Goal: Task Accomplishment & Management: Use online tool/utility

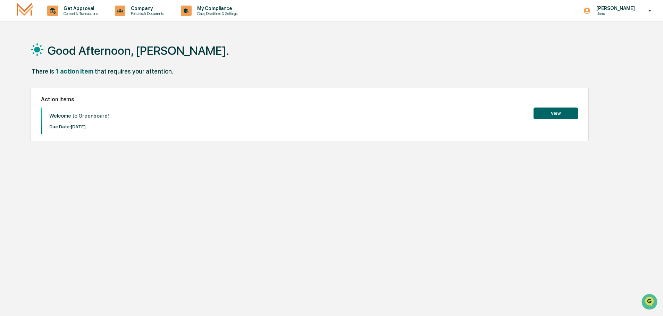
click at [540, 110] on button "View" at bounding box center [556, 114] width 44 height 12
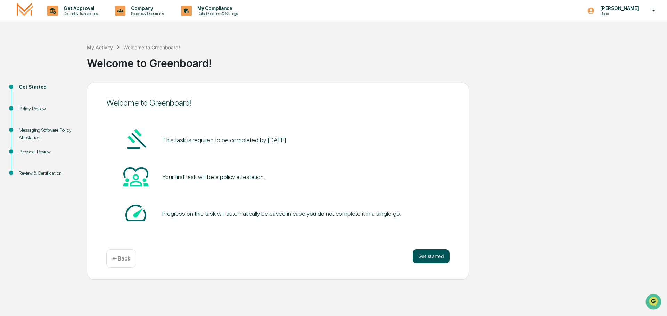
click at [442, 261] on button "Get started" at bounding box center [431, 257] width 37 height 14
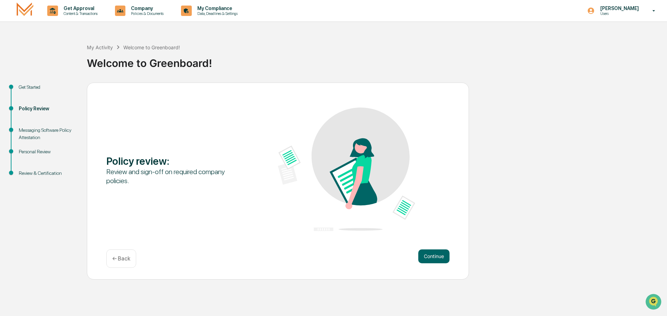
click at [442, 261] on button "Continue" at bounding box center [433, 257] width 31 height 14
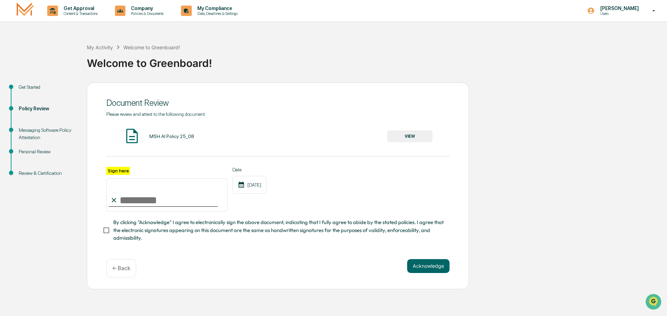
click at [405, 135] on button "VIEW" at bounding box center [409, 137] width 45 height 12
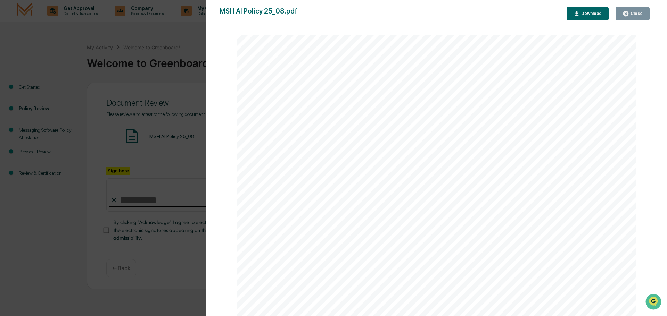
scroll to position [1328, 0]
click at [627, 11] on icon "button" at bounding box center [625, 13] width 5 height 5
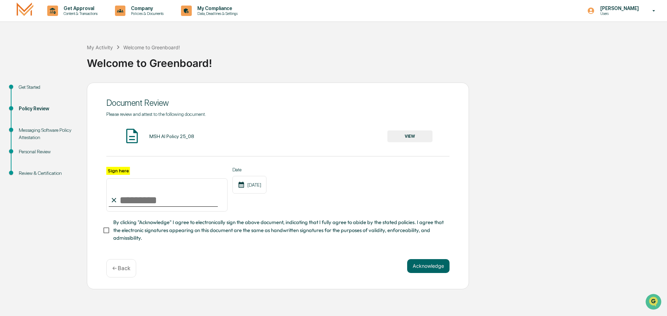
click at [143, 200] on input "Sign here" at bounding box center [166, 195] width 121 height 33
type input "**********"
click at [423, 266] on button "Acknowledge" at bounding box center [428, 266] width 42 height 14
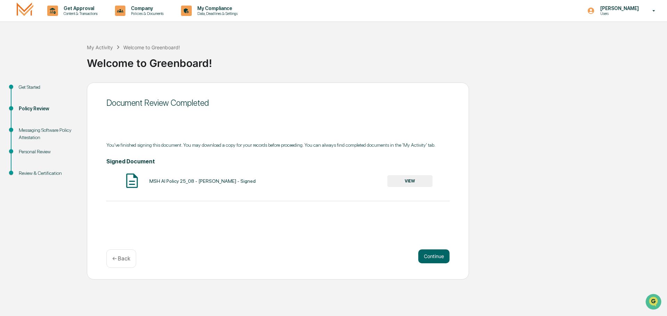
click at [405, 183] on button "VIEW" at bounding box center [409, 181] width 45 height 12
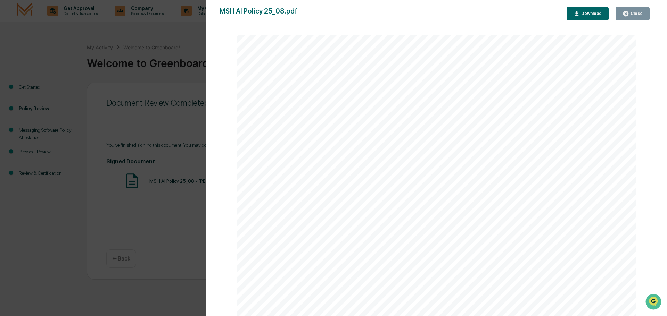
scroll to position [1866, 0]
click at [593, 9] on button "Download" at bounding box center [587, 14] width 42 height 14
